Goal: Complete application form

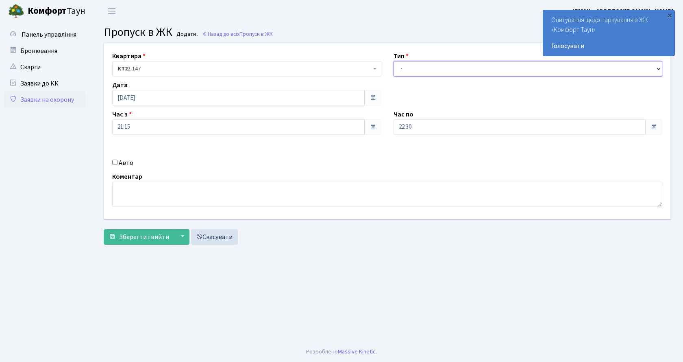
click at [426, 62] on select "- Доставка Таксі Гості Сервіс" at bounding box center [528, 68] width 269 height 15
select select "1"
click at [394, 61] on select "- Доставка Таксі Гості Сервіс" at bounding box center [528, 68] width 269 height 15
click at [119, 162] on label "Авто" at bounding box center [126, 163] width 15 height 10
click at [118, 162] on input "Авто" at bounding box center [114, 161] width 5 height 5
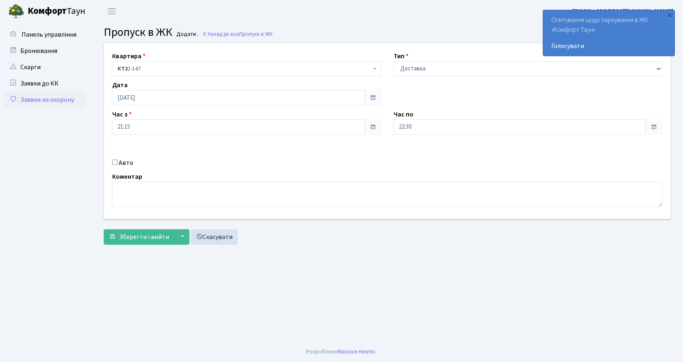
checkbox input "true"
type input "ка9543нт"
drag, startPoint x: 151, startPoint y: 235, endPoint x: 164, endPoint y: 231, distance: 13.6
click at [151, 235] on span "Зберегти і вийти" at bounding box center [144, 236] width 50 height 9
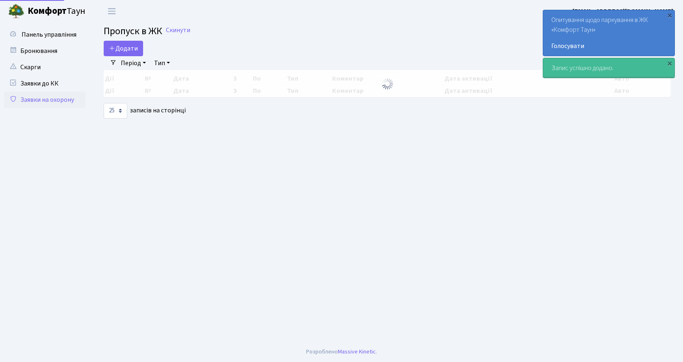
select select "25"
